Goal: Navigation & Orientation: Find specific page/section

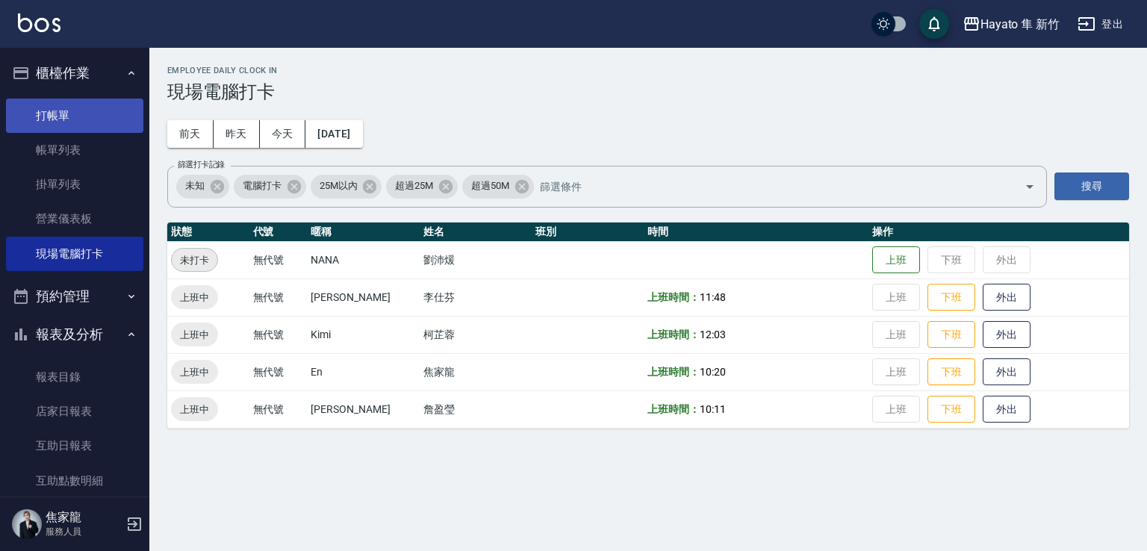
click at [39, 109] on link "打帳單" at bounding box center [74, 116] width 137 height 34
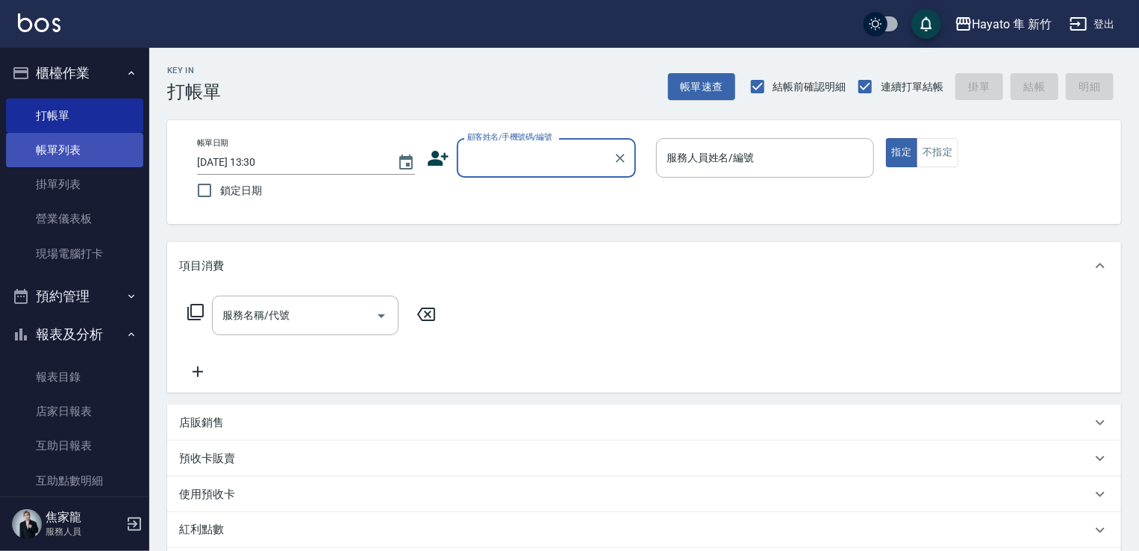
click at [78, 136] on link "帳單列表" at bounding box center [74, 150] width 137 height 34
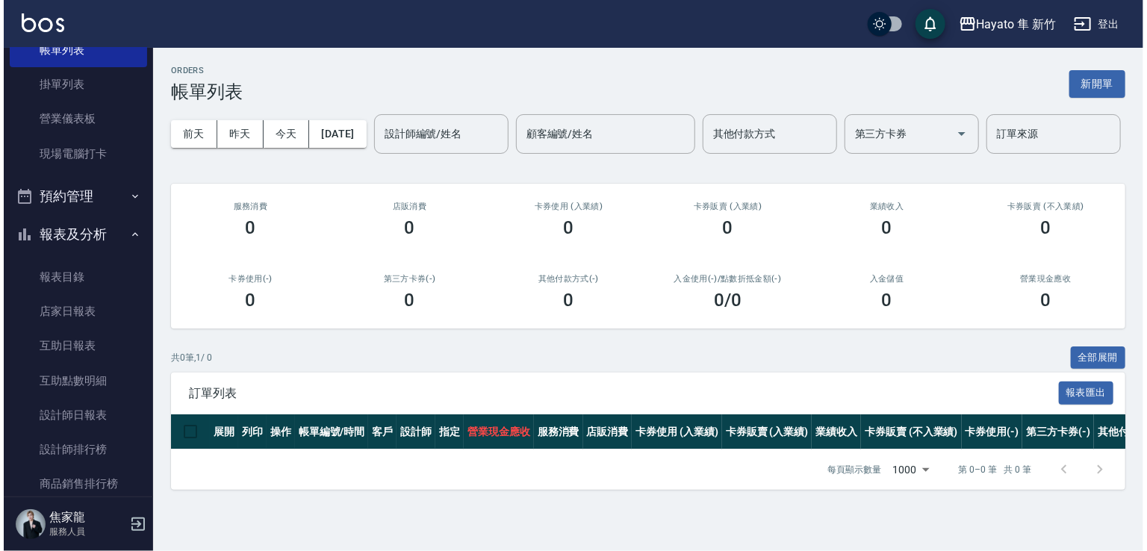
scroll to position [75, 0]
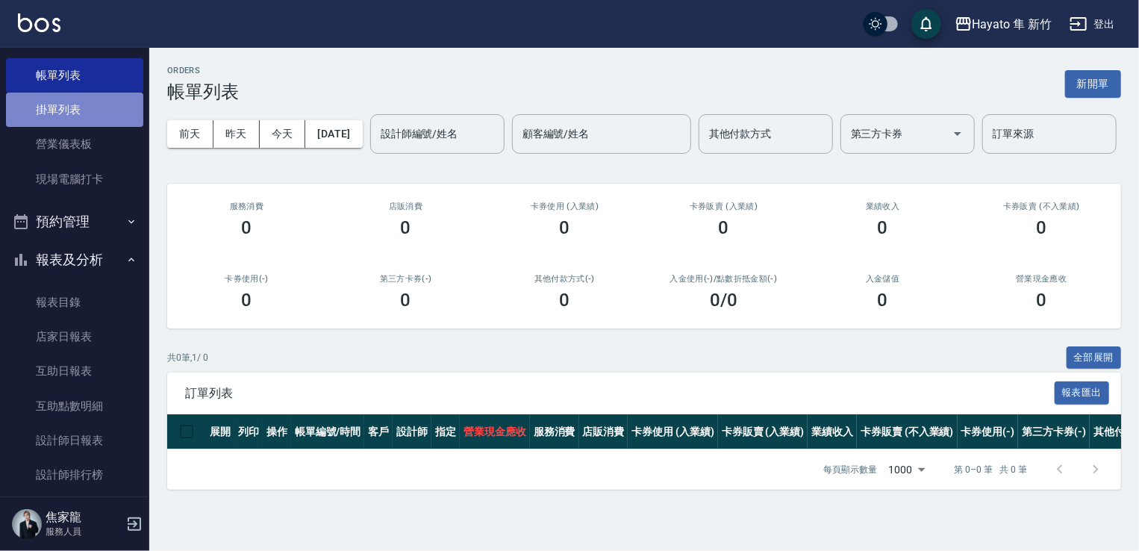
click at [75, 123] on link "掛單列表" at bounding box center [74, 110] width 137 height 34
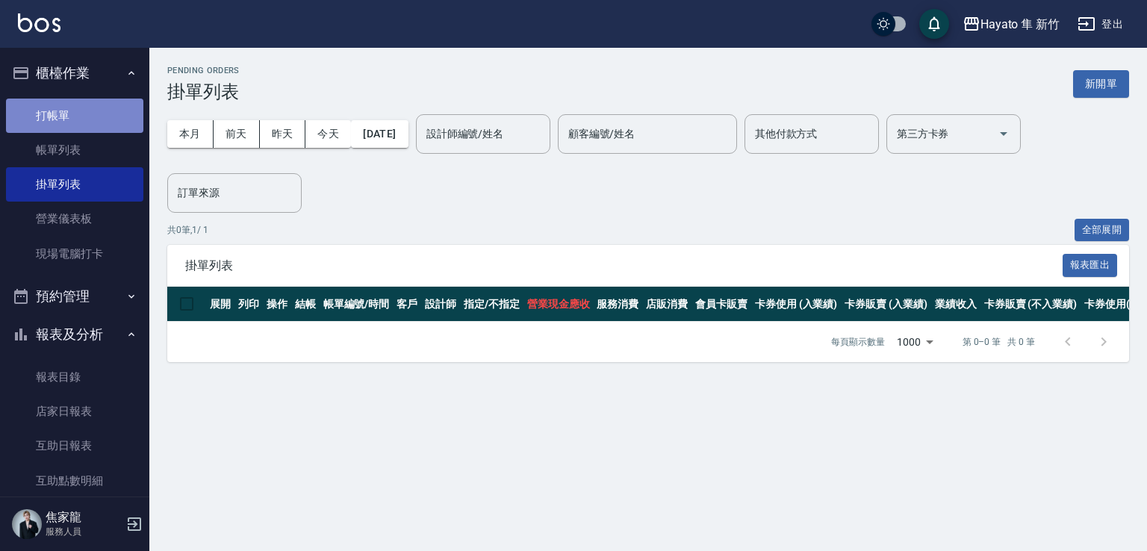
click at [74, 119] on link "打帳單" at bounding box center [74, 116] width 137 height 34
